Goal: Task Accomplishment & Management: Manage account settings

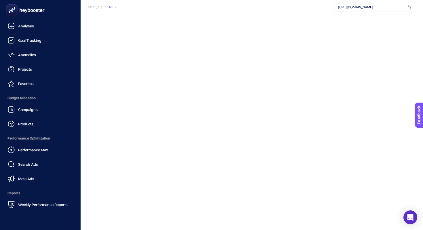
scroll to position [50, 0]
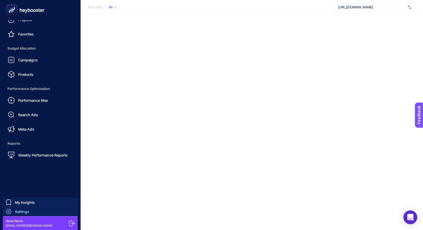
click at [23, 214] on div "Settings" at bounding box center [17, 211] width 23 height 6
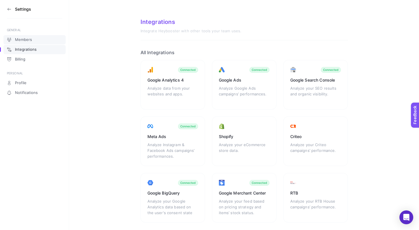
click at [47, 42] on link "Members" at bounding box center [34, 39] width 62 height 9
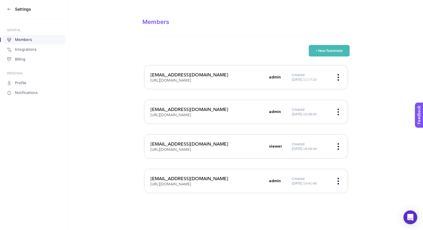
click at [339, 146] on figure at bounding box center [338, 146] width 7 height 1
click at [327, 154] on span "Edit" at bounding box center [313, 152] width 31 height 12
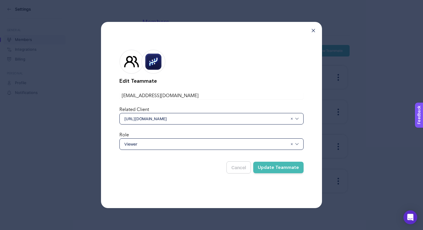
click at [241, 147] on span "Viewer" at bounding box center [205, 144] width 163 height 6
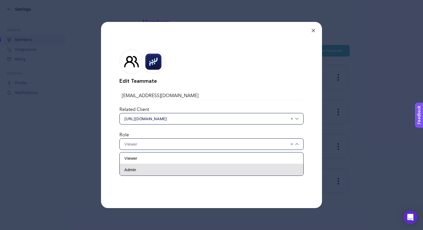
click at [221, 171] on div "Admin" at bounding box center [212, 170] width 184 height 12
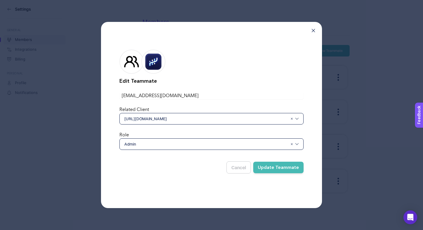
click at [283, 170] on button "Update Teammate" at bounding box center [278, 167] width 50 height 12
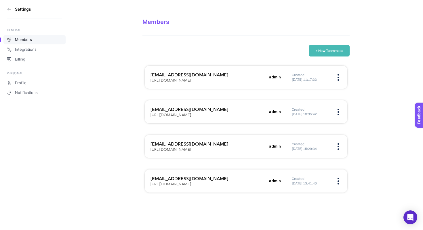
click at [353, 129] on section "Members + New Teammate [EMAIL_ADDRESS][DOMAIN_NAME] [URL][DOMAIN_NAME] admin Cr…" at bounding box center [246, 100] width 354 height 201
click at [340, 111] on figure at bounding box center [338, 111] width 7 height 1
click at [339, 111] on img at bounding box center [338, 112] width 1 height 7
